Goal: Task Accomplishment & Management: Manage account settings

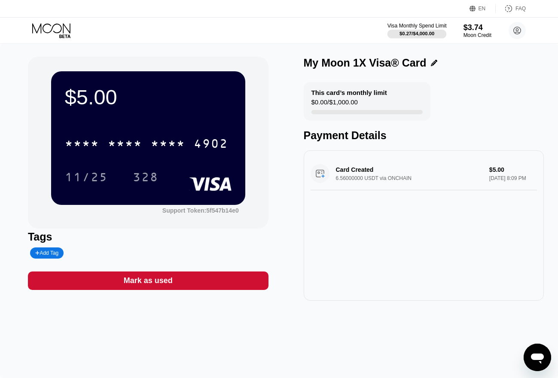
click at [411, 24] on div "Visa Monthly Spend Limit" at bounding box center [417, 26] width 59 height 6
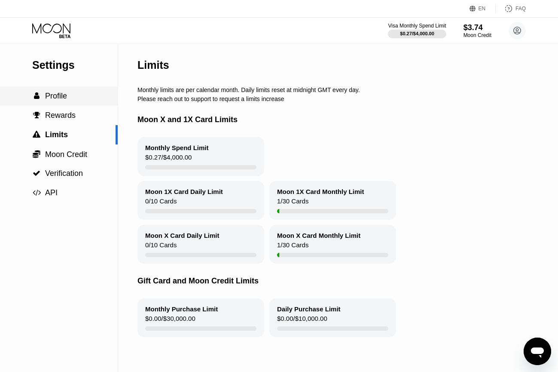
click at [60, 97] on span "Profile" at bounding box center [56, 96] width 22 height 9
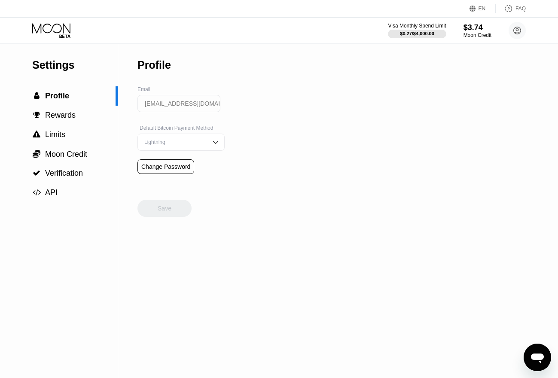
click at [51, 26] on icon at bounding box center [51, 28] width 38 height 10
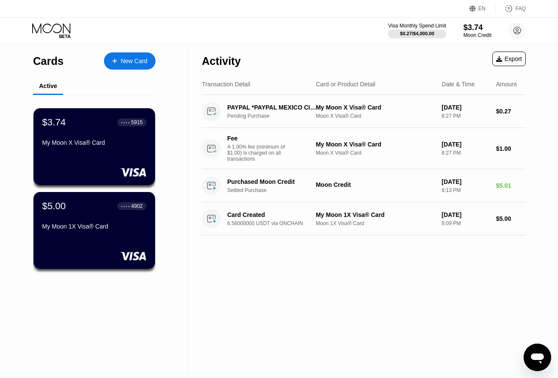
click at [325, 156] on div "Moon X Visa® Card" at bounding box center [375, 153] width 119 height 6
click at [270, 147] on div "A 1.00% fee (minimum of $1.00) is charged on all transactions" at bounding box center [259, 153] width 64 height 18
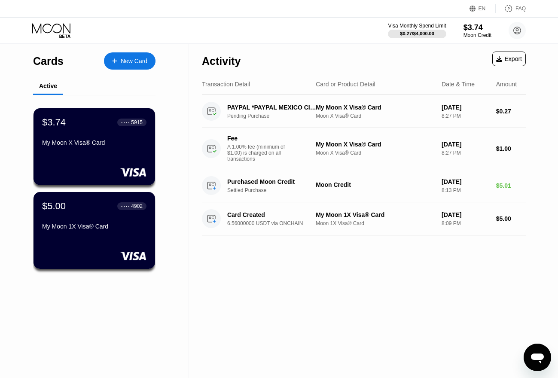
click at [234, 145] on div "Fee A 1.00% fee (minimum of $1.00) is charged on all transactions" at bounding box center [259, 148] width 64 height 27
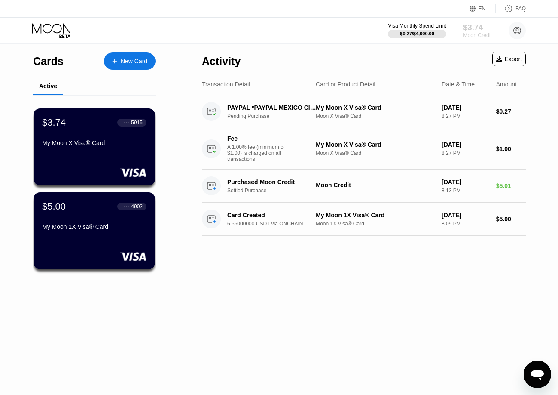
click at [479, 33] on div "Moon Credit" at bounding box center [477, 35] width 29 height 6
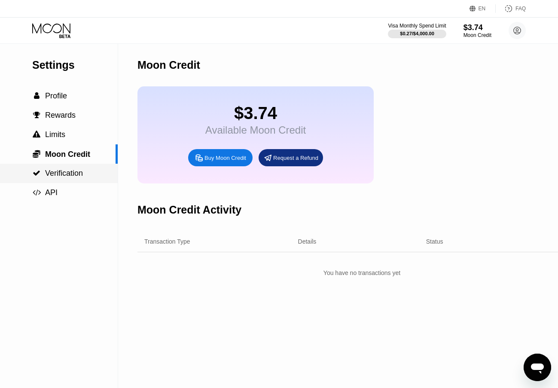
click at [52, 178] on span "Verification" at bounding box center [64, 173] width 38 height 9
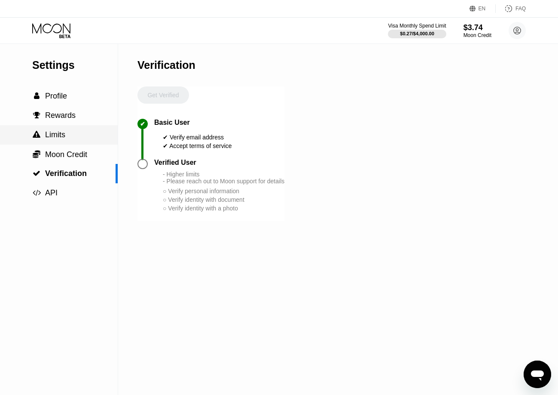
click at [51, 143] on div " Limits" at bounding box center [59, 134] width 118 height 19
